Goal: Transaction & Acquisition: Purchase product/service

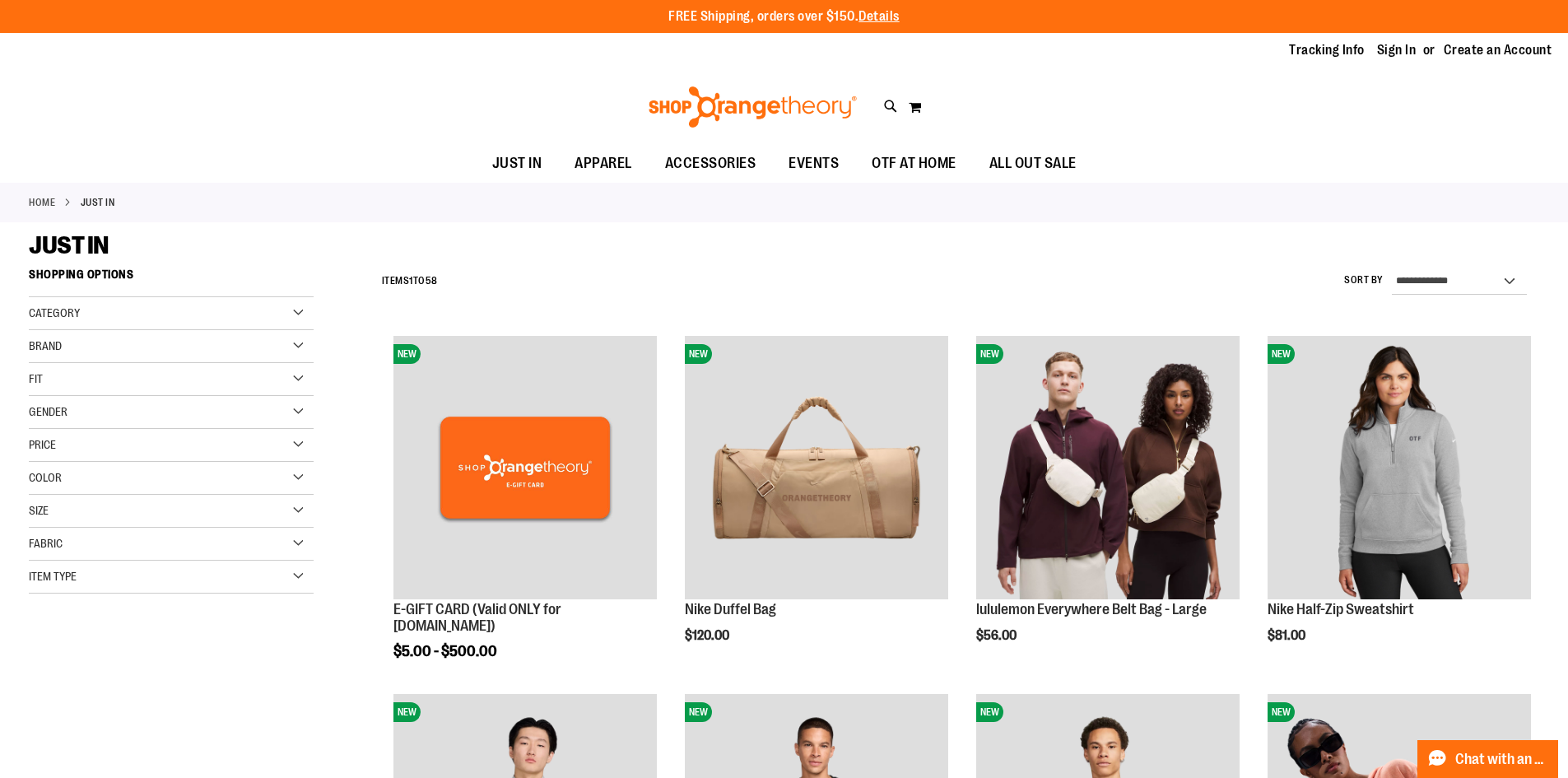
click at [293, 409] on div "Gender" at bounding box center [171, 412] width 285 height 33
click at [43, 464] on link "Women 23 items" at bounding box center [161, 463] width 274 height 17
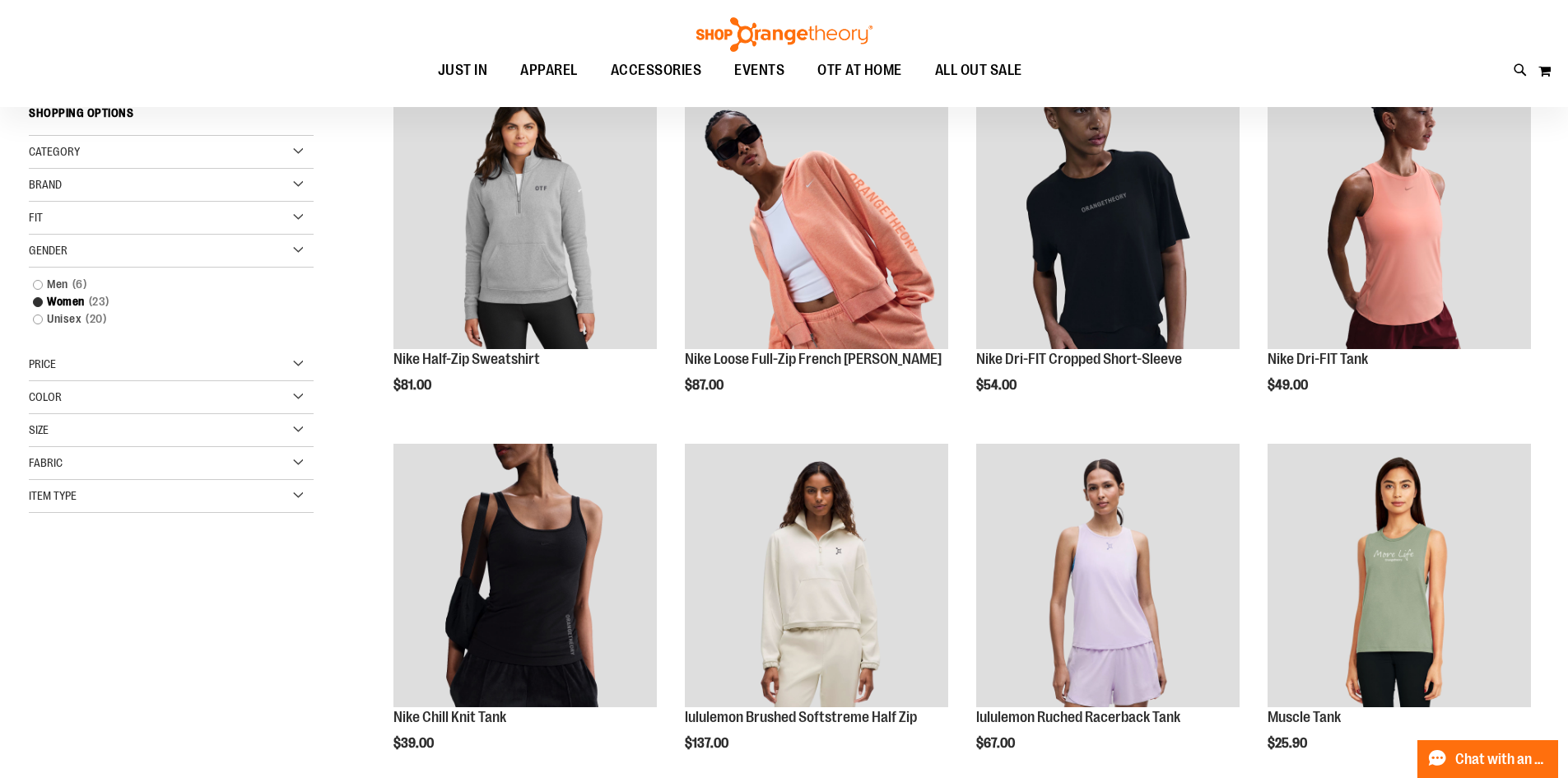
scroll to position [260, 0]
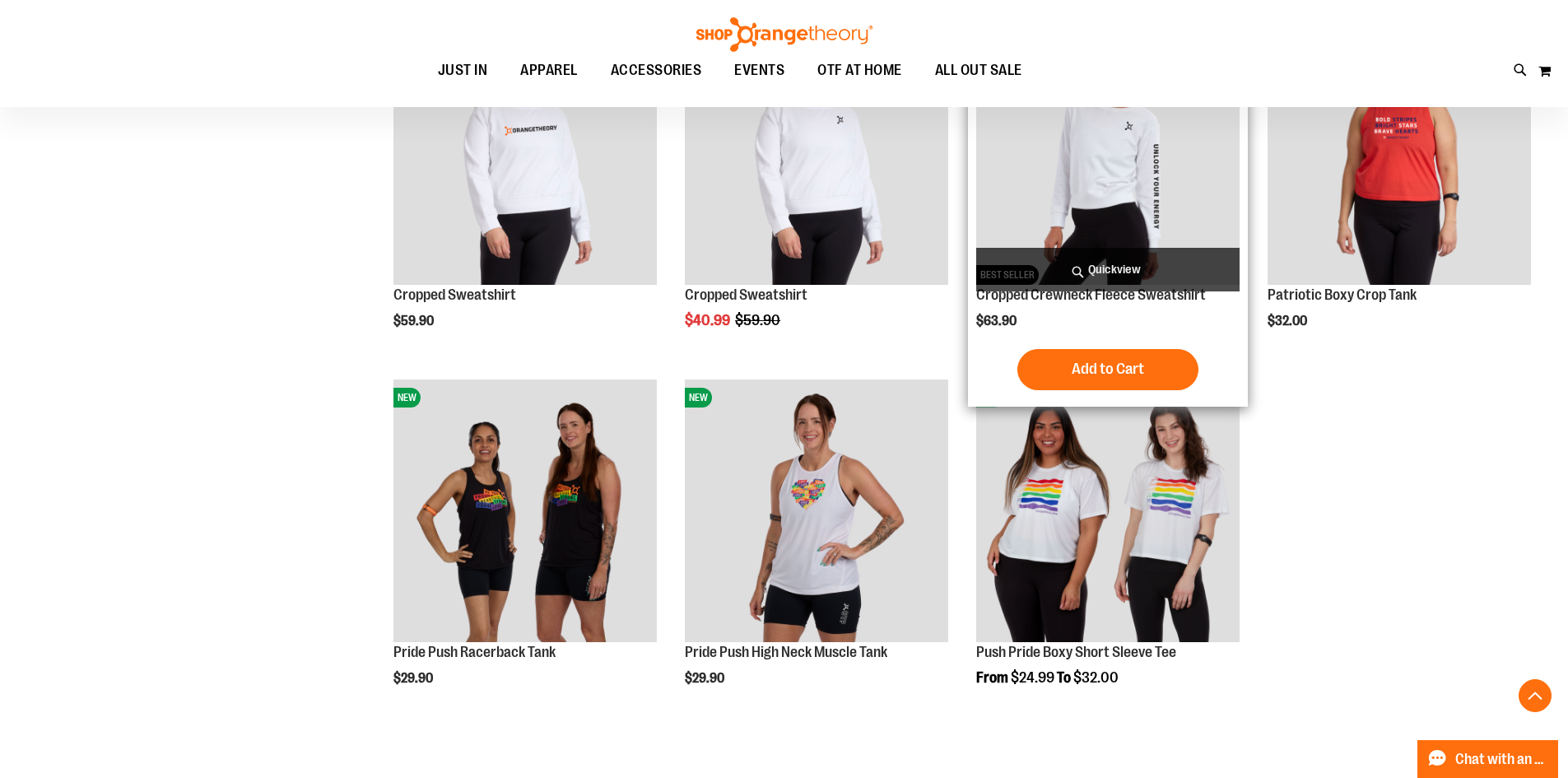
scroll to position [1810, 0]
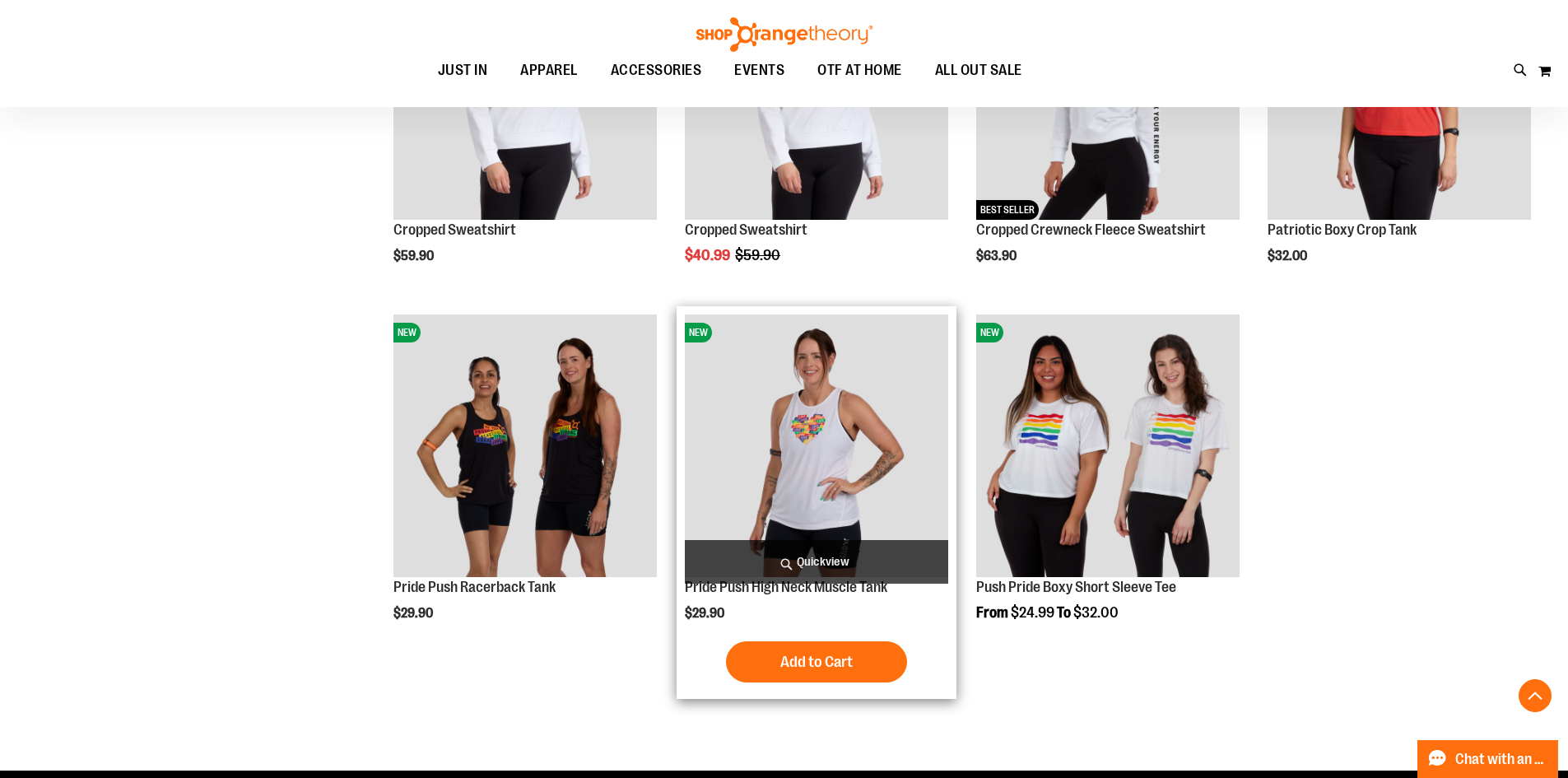
click at [821, 453] on img "product" at bounding box center [817, 446] width 263 height 264
